Goal: Manage account settings

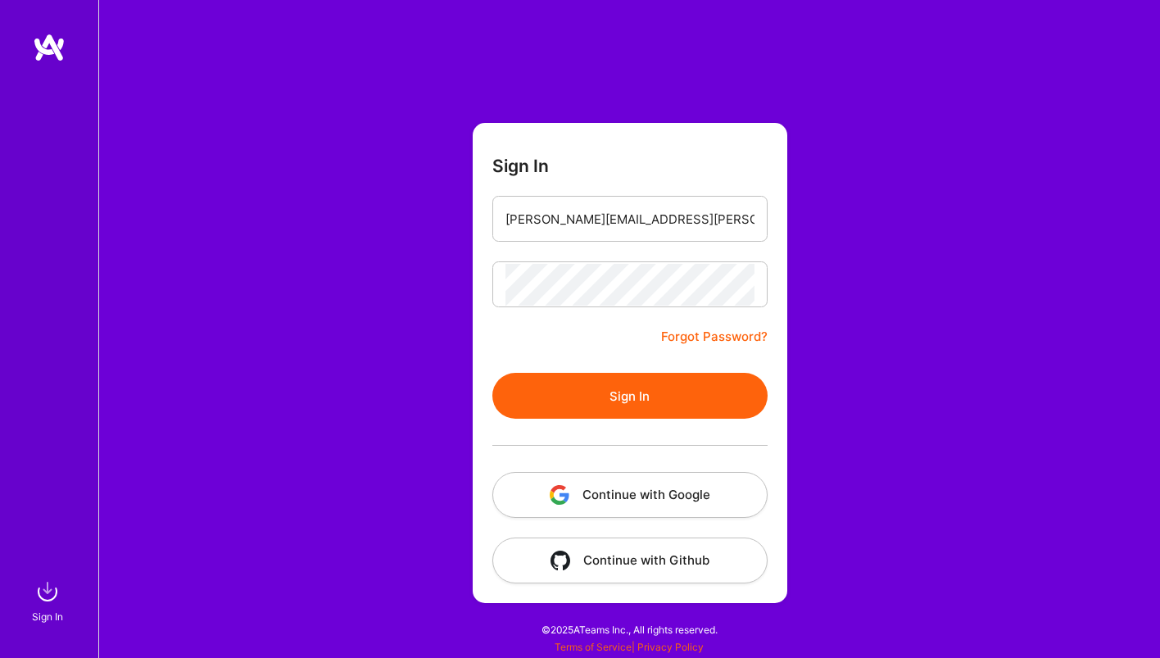
click at [604, 385] on button "Sign In" at bounding box center [629, 396] width 275 height 46
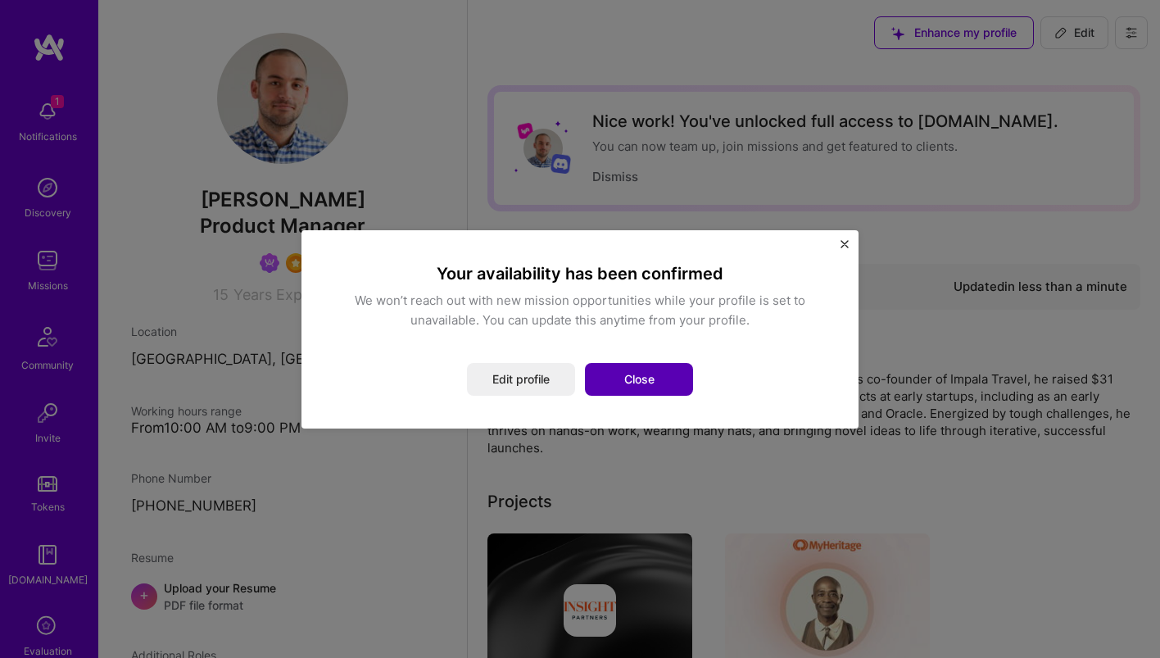
click at [617, 385] on button "Close" at bounding box center [639, 379] width 108 height 33
